Goal: Task Accomplishment & Management: Manage account settings

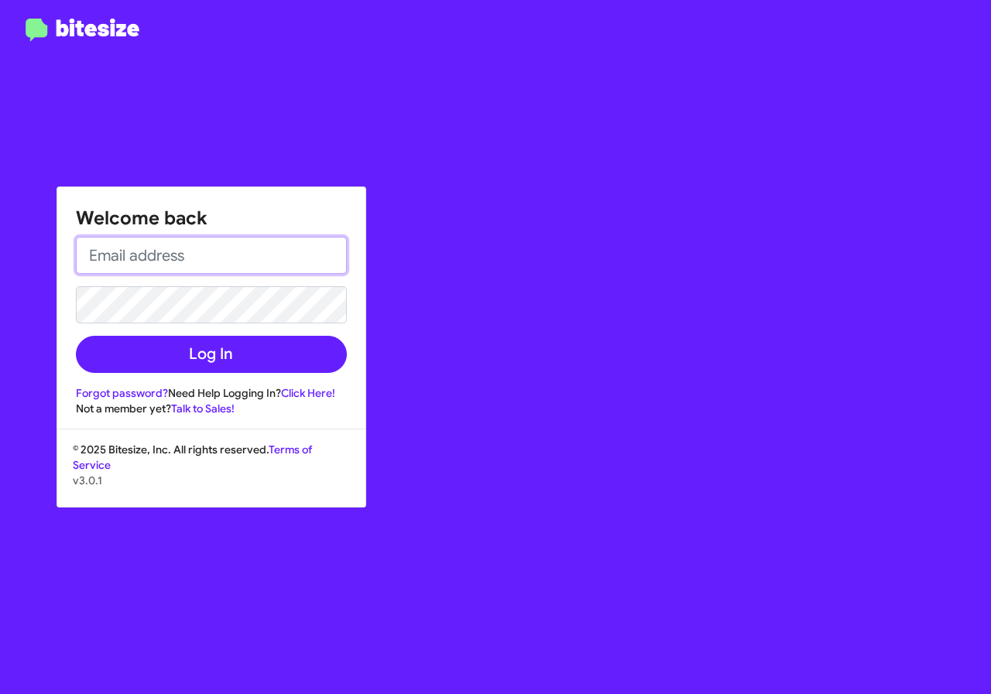
click at [242, 272] on input "email" at bounding box center [211, 255] width 271 height 37
type input "[EMAIL_ADDRESS][DOMAIN_NAME]"
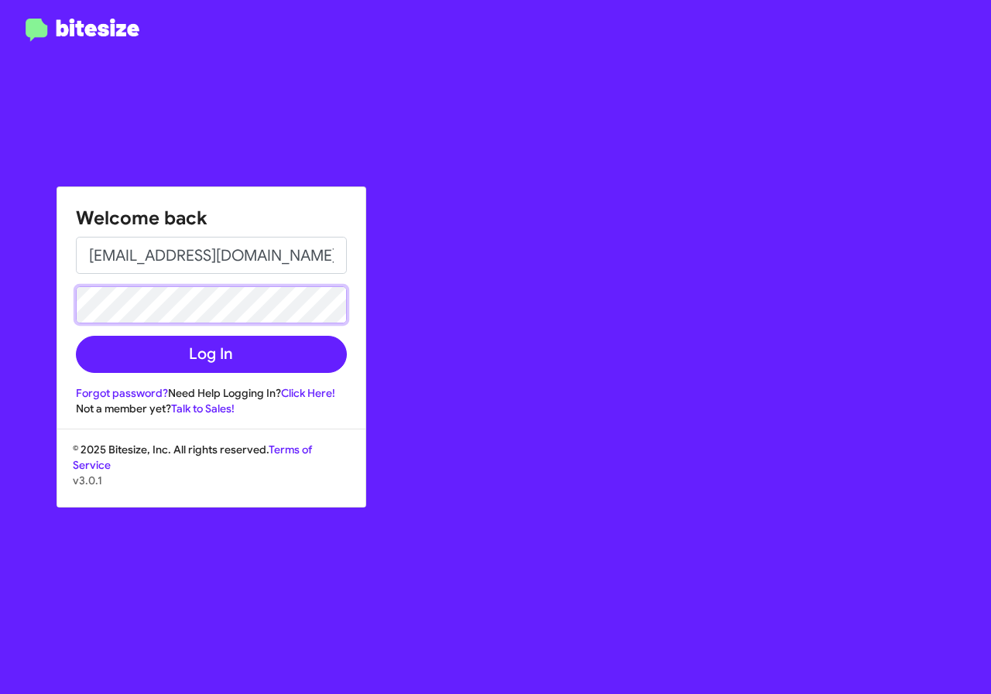
click at [76, 336] on button "Log In" at bounding box center [211, 354] width 271 height 37
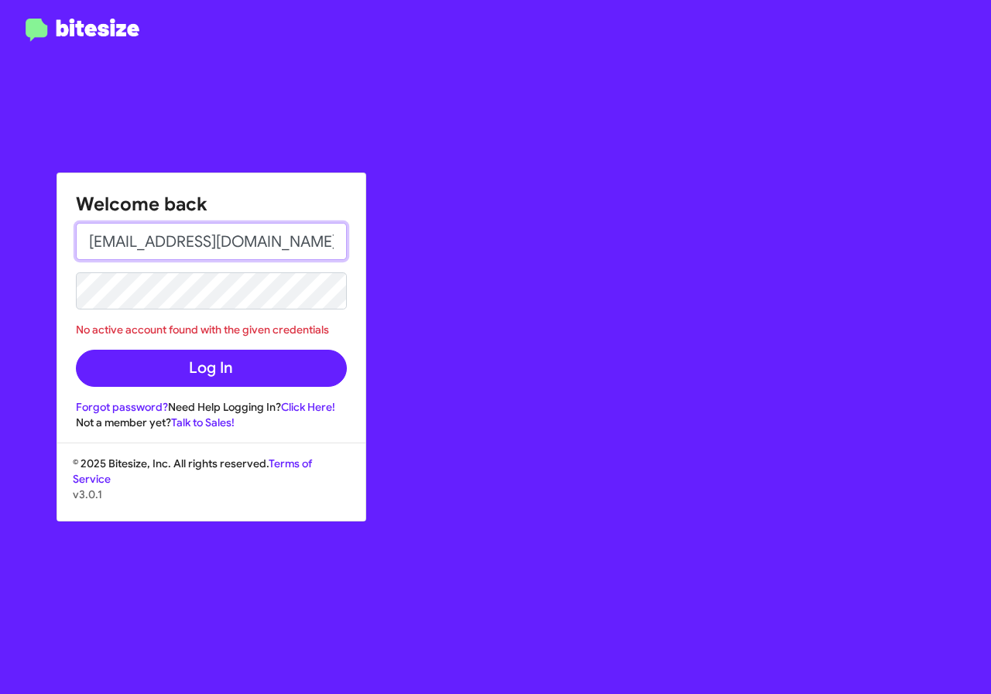
drag, startPoint x: 286, startPoint y: 240, endPoint x: 0, endPoint y: 238, distance: 286.5
click at [0, 238] on div "Welcome back [EMAIL_ADDRESS][DOMAIN_NAME] No active account found with the give…" at bounding box center [495, 347] width 991 height 694
click at [162, 240] on input "email" at bounding box center [211, 241] width 271 height 37
